Goal: Use online tool/utility: Utilize a website feature to perform a specific function

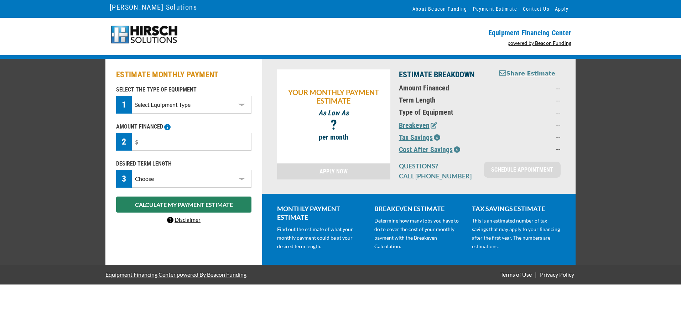
click at [227, 107] on select "Select Equipment Type DTG Printing Embroidery Screen Printing Software and Auto…" at bounding box center [192, 105] width 120 height 18
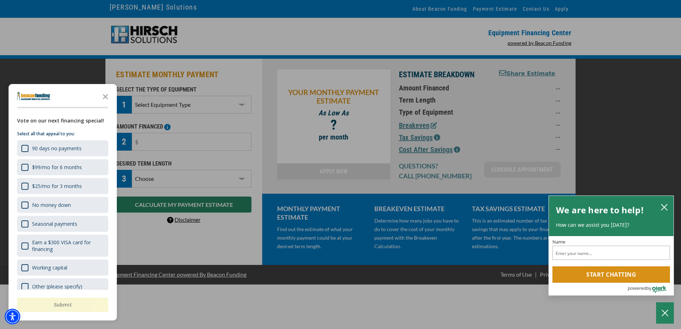
select select "10"
click at [132, 96] on select "Select Equipment Type DTG Printing Embroidery Screen Printing Software and Auto…" at bounding box center [192, 105] width 120 height 18
click at [105, 95] on icon "Close the survey" at bounding box center [105, 96] width 14 height 14
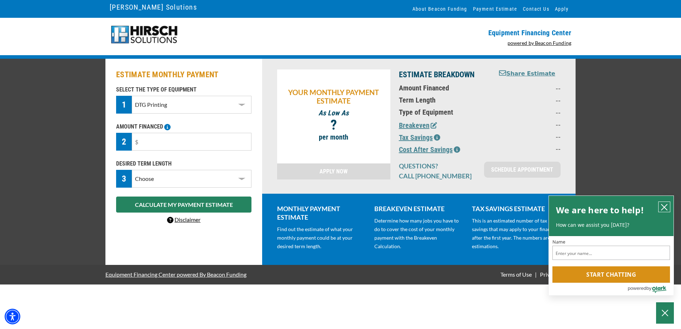
click at [662, 209] on icon "close chatbox" at bounding box center [664, 207] width 6 height 6
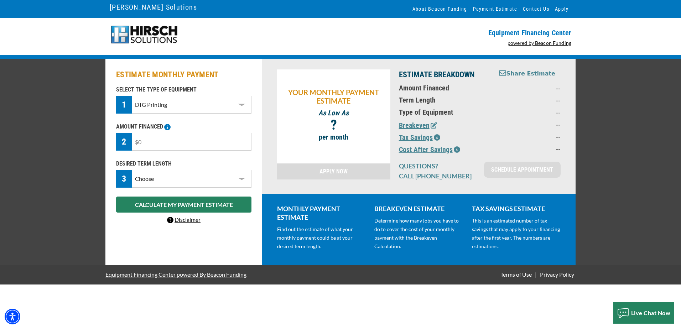
click at [230, 146] on input "text" at bounding box center [192, 142] width 120 height 18
type input "$30,000"
click at [212, 179] on select "Choose 36 Months 48 Months 60 Months" at bounding box center [192, 179] width 120 height 18
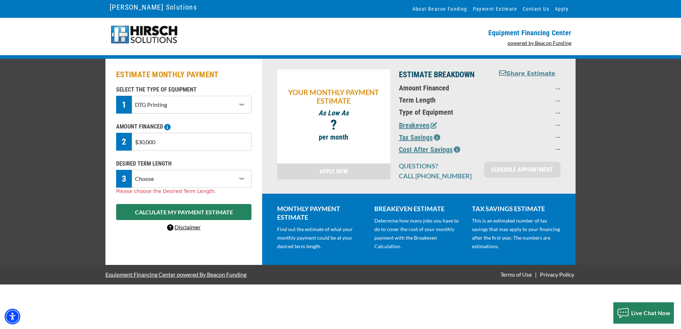
select select "36"
click at [132, 170] on select "Choose 36 Months 48 Months 60 Months" at bounding box center [192, 179] width 120 height 18
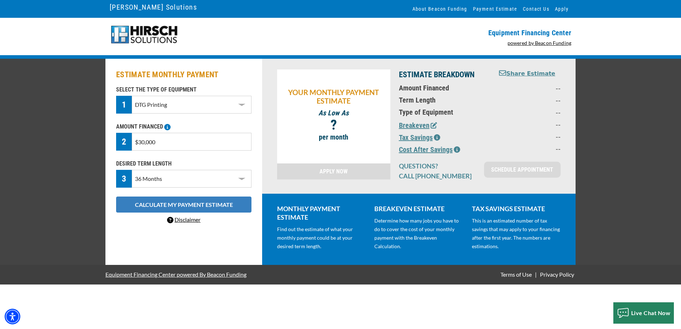
click at [230, 205] on button "CALCULATE MY PAYMENT ESTIMATE" at bounding box center [183, 205] width 135 height 16
